Goal: Book appointment/travel/reservation

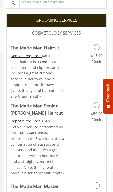
click at [80, 52] on div "$45.00 20min" at bounding box center [92, 57] width 29 height 14
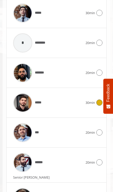
click at [23, 93] on img at bounding box center [22, 102] width 19 height 19
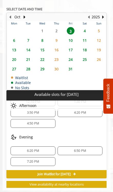
scroll to position [45, 0]
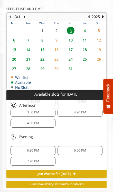
click at [33, 149] on span "6:20 PM" at bounding box center [33, 151] width 12 height 4
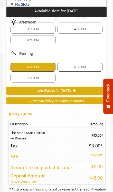
scroll to position [442, 0]
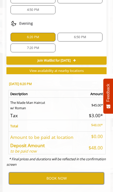
click at [56, 172] on button "BOOK NOW" at bounding box center [56, 178] width 95 height 12
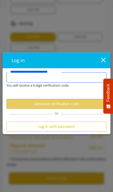
click at [16, 80] on input "**********" at bounding box center [56, 77] width 101 height 10
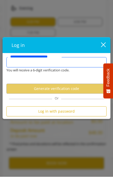
type input "**********"
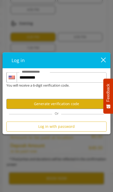
scroll to position [0, 0]
click at [81, 105] on button "Generate verification code" at bounding box center [56, 104] width 101 height 10
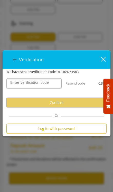
click at [19, 84] on label "Enter verification code" at bounding box center [30, 82] width 44 height 6
click at [19, 84] on input "Enter verification code" at bounding box center [33, 83] width 55 height 10
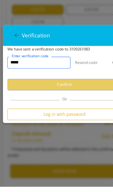
type input "******"
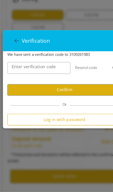
click at [78, 97] on button "Confirm" at bounding box center [56, 102] width 101 height 10
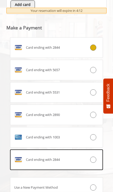
scroll to position [361, 0]
click at [85, 157] on div "Card ending with 2844" at bounding box center [48, 159] width 77 height 8
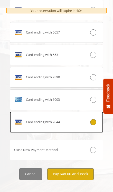
click at [73, 168] on button "Pay $48.00 and Book" at bounding box center [70, 174] width 47 height 12
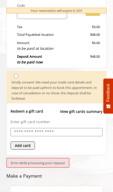
scroll to position [220, 0]
click at [25, 141] on button "Add card" at bounding box center [23, 145] width 24 height 8
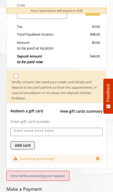
click at [27, 128] on input "text" at bounding box center [56, 131] width 87 height 7
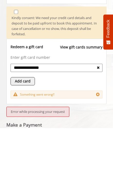
type input "**********"
click at [19, 141] on button "Add card" at bounding box center [23, 145] width 24 height 8
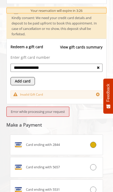
click at [19, 77] on button "Add card" at bounding box center [23, 81] width 24 height 8
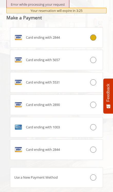
scroll to position [407, 0]
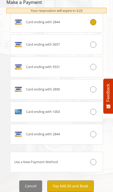
click at [88, 109] on div at bounding box center [95, 112] width 15 height 6
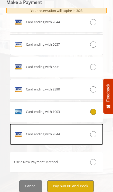
scroll to position [419, 0]
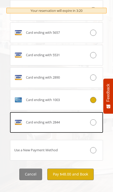
click at [69, 169] on button "Pay $48.00 and Book" at bounding box center [70, 175] width 47 height 12
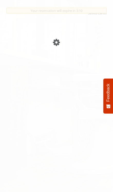
scroll to position [401, 0]
